Goal: Find specific page/section: Find specific page/section

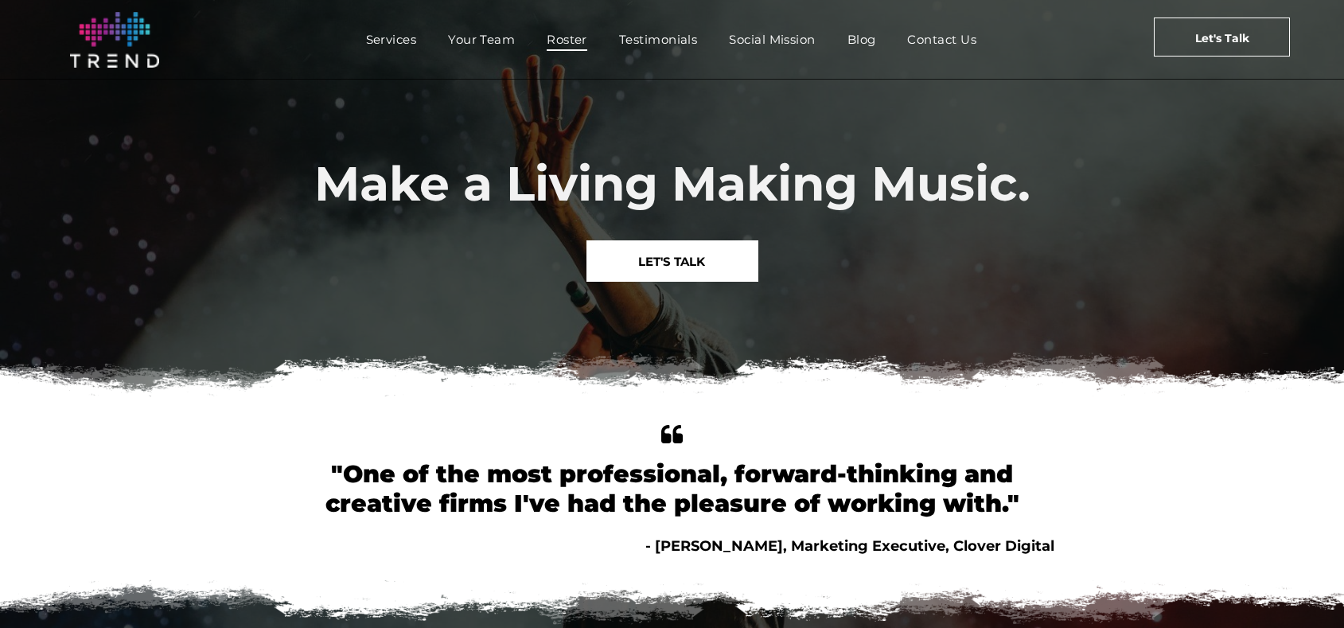
click at [570, 36] on span "Roster" at bounding box center [567, 39] width 41 height 23
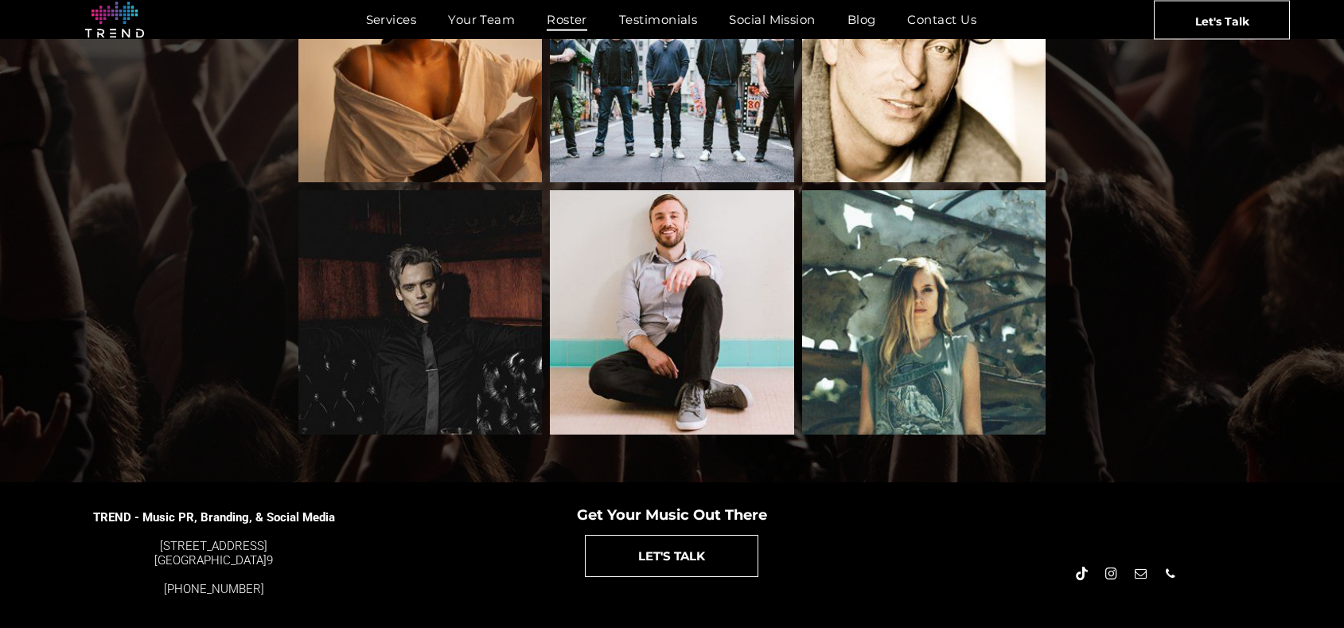
scroll to position [1717, 0]
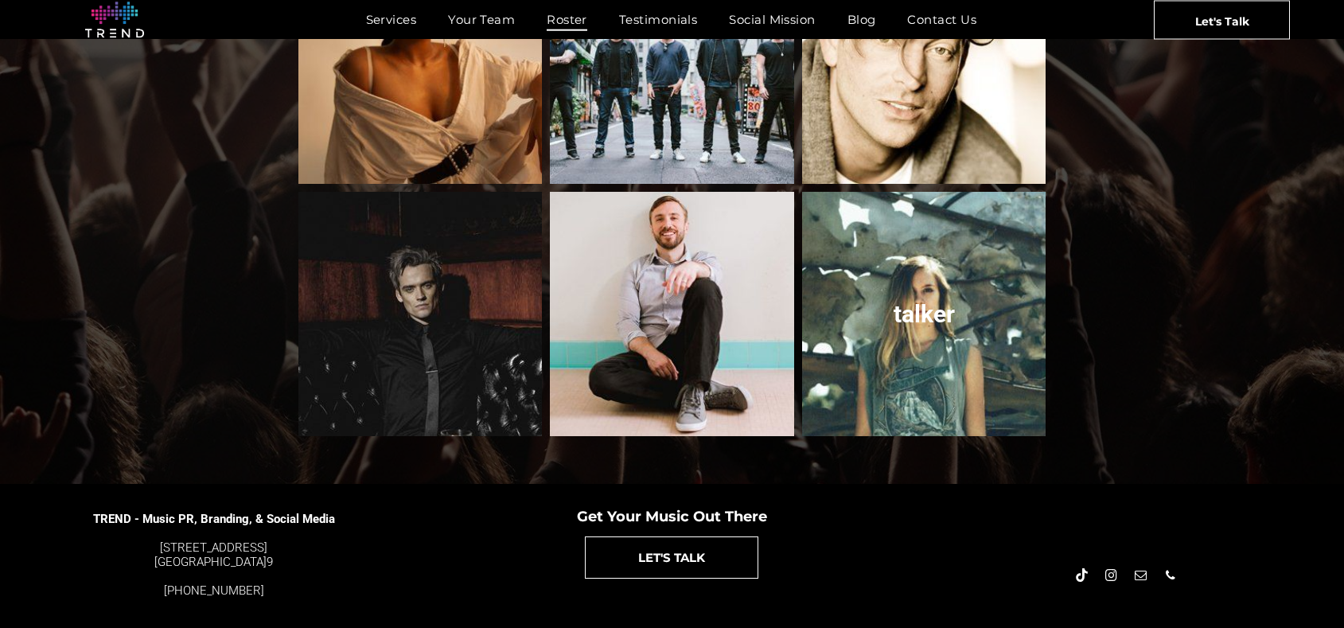
click at [904, 284] on link "talker" at bounding box center [924, 314] width 259 height 259
click at [923, 290] on link "talker" at bounding box center [924, 314] width 259 height 259
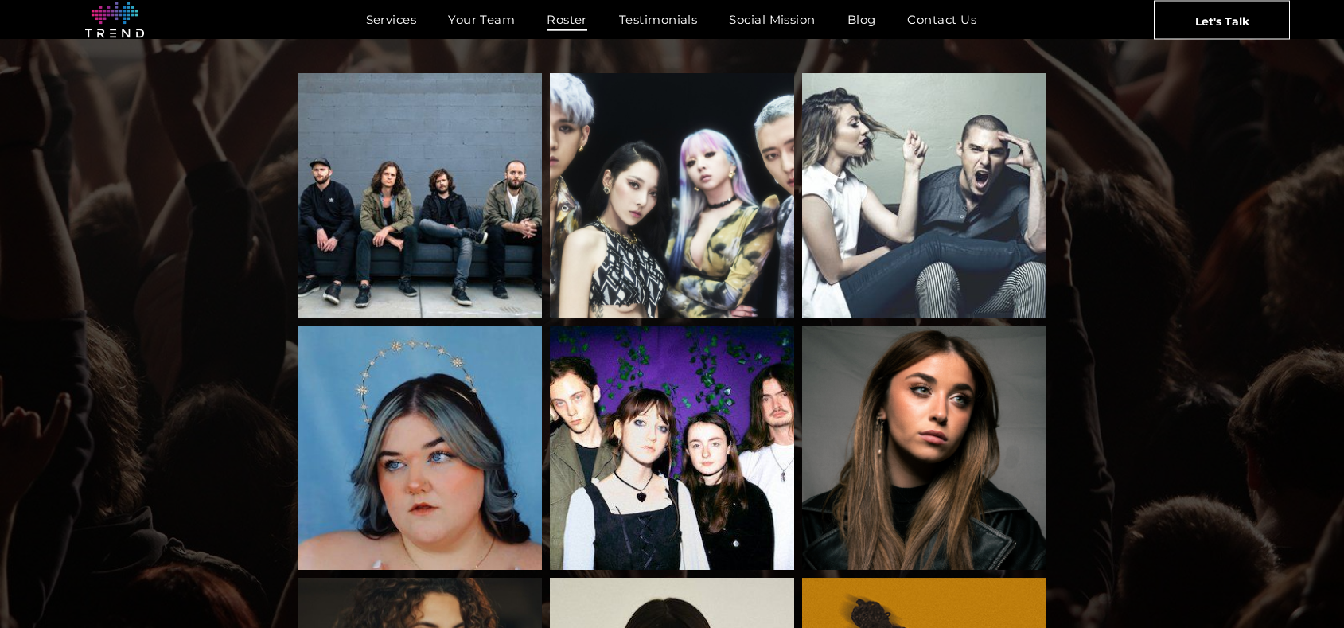
scroll to position [325, 0]
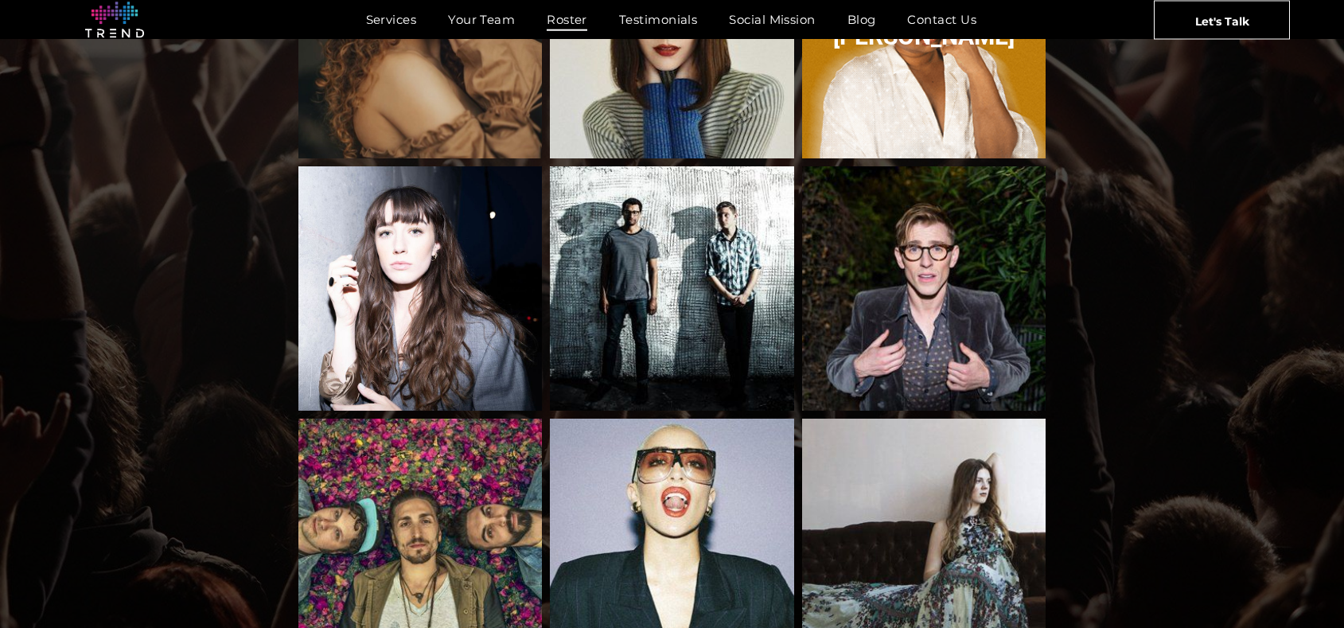
scroll to position [998, 0]
